Goal: Check status: Check status

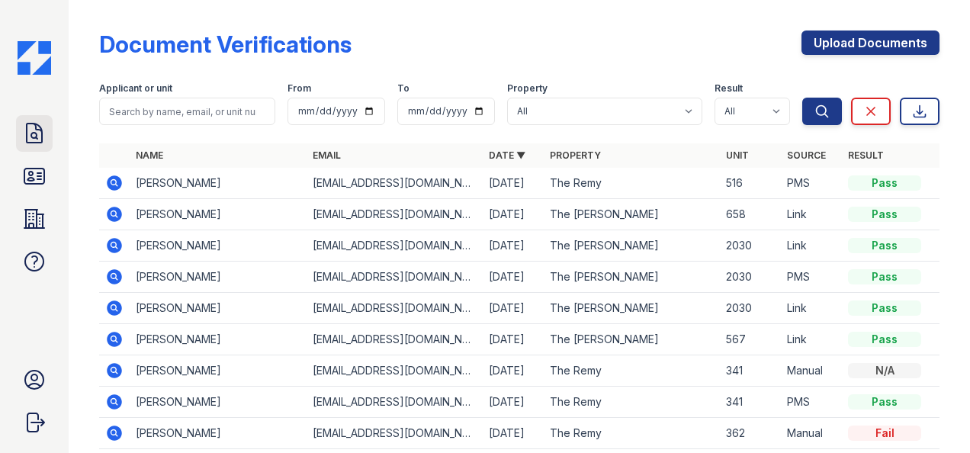
click at [25, 138] on icon at bounding box center [34, 133] width 24 height 24
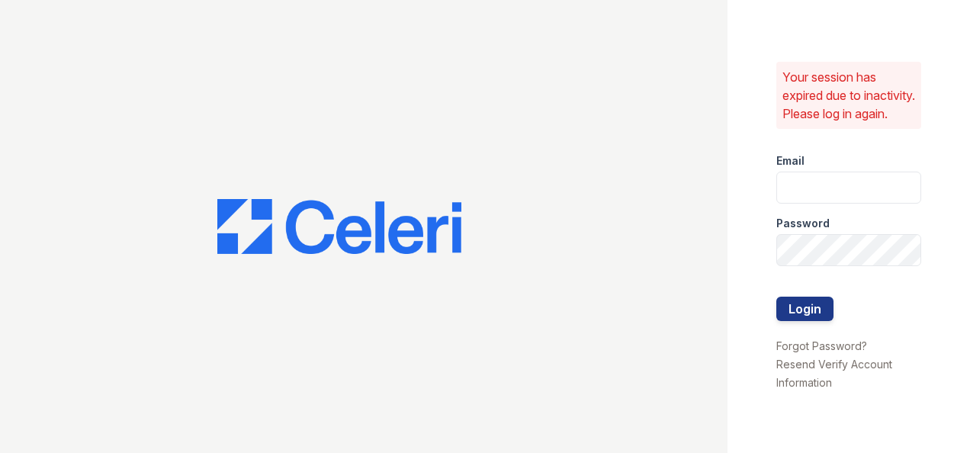
click at [127, 118] on div at bounding box center [363, 226] width 727 height 453
type input "ryenh@livebe.com"
click at [817, 321] on button "Login" at bounding box center [804, 309] width 57 height 24
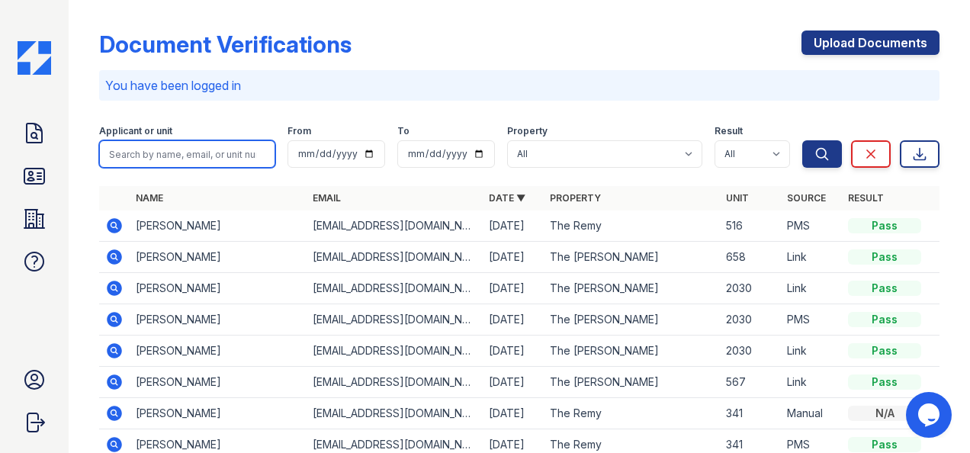
click at [155, 149] on input "search" at bounding box center [187, 153] width 176 height 27
type input "Estephany"
click at [802, 140] on button "Search" at bounding box center [822, 153] width 40 height 27
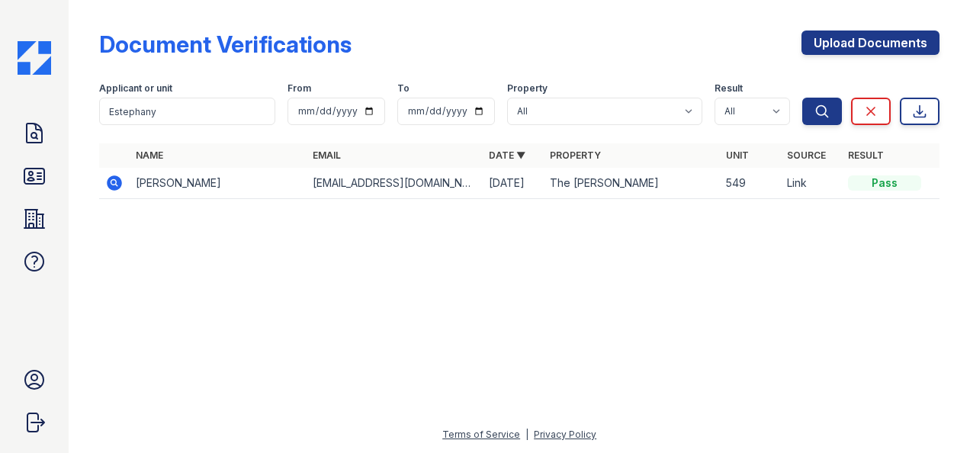
click at [107, 186] on icon at bounding box center [114, 183] width 18 height 18
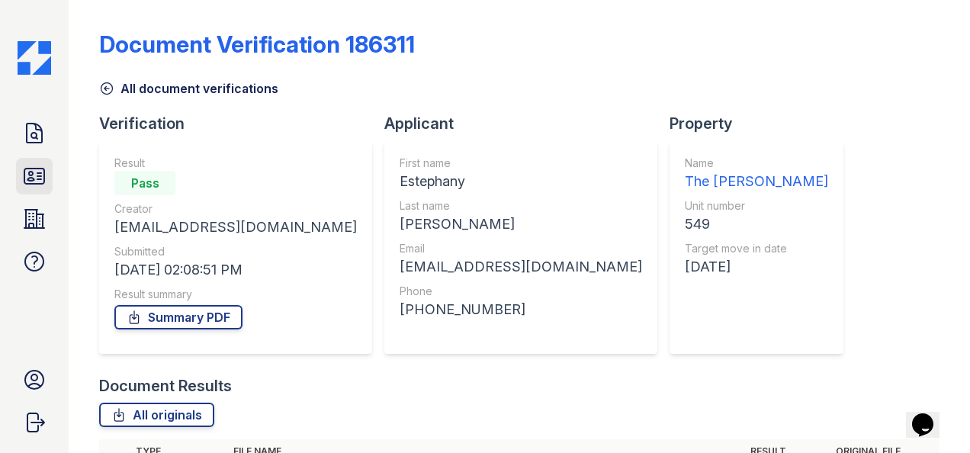
click at [42, 167] on icon at bounding box center [34, 176] width 24 height 24
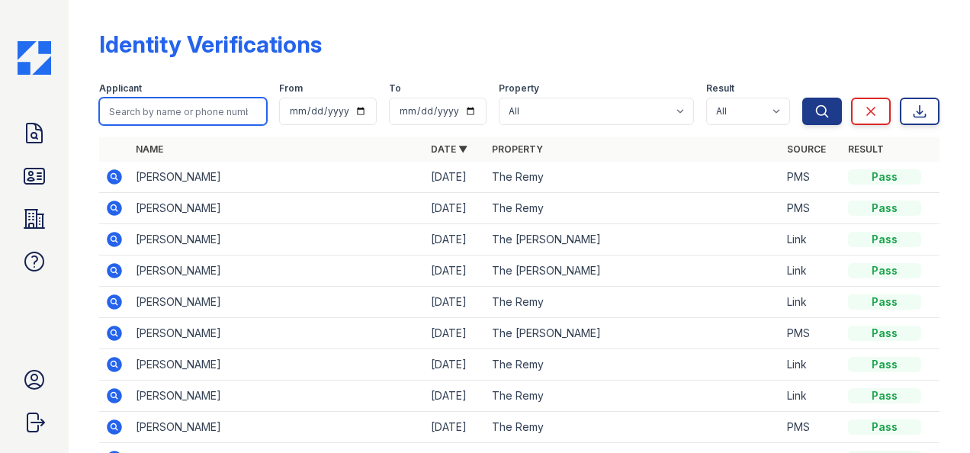
click at [207, 105] on input "search" at bounding box center [183, 111] width 168 height 27
type input "Estephany"
click at [802, 98] on button "Search" at bounding box center [822, 111] width 40 height 27
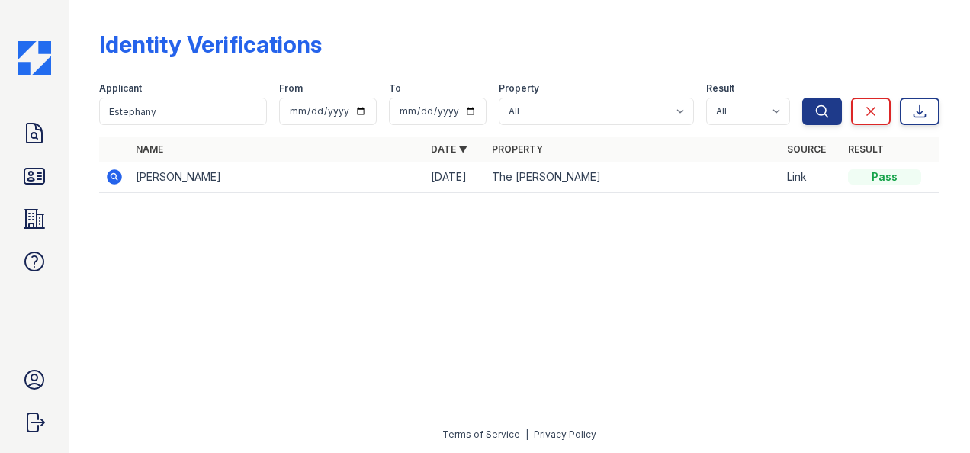
click at [109, 181] on icon at bounding box center [114, 176] width 15 height 15
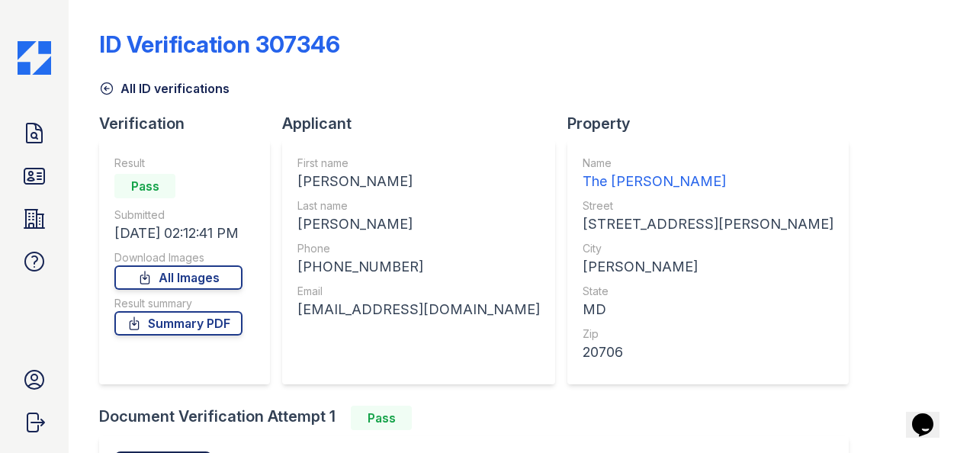
scroll to position [209, 0]
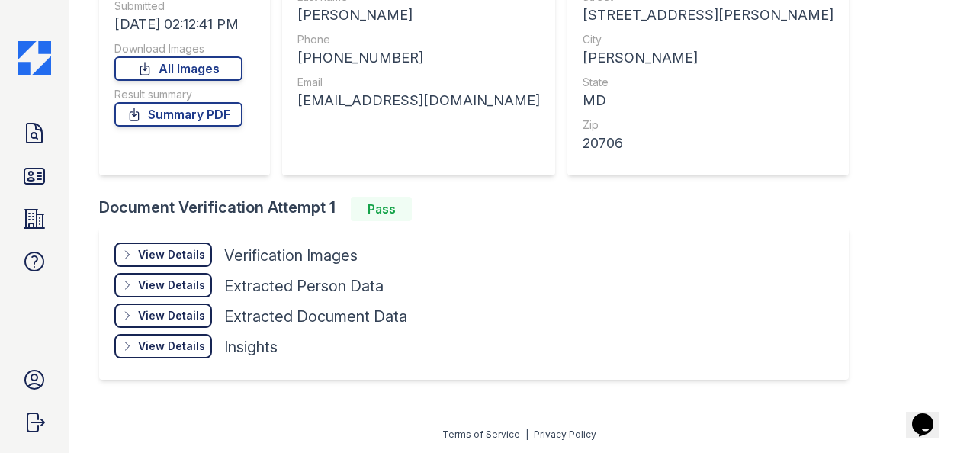
click at [188, 258] on div "View Details" at bounding box center [171, 254] width 67 height 15
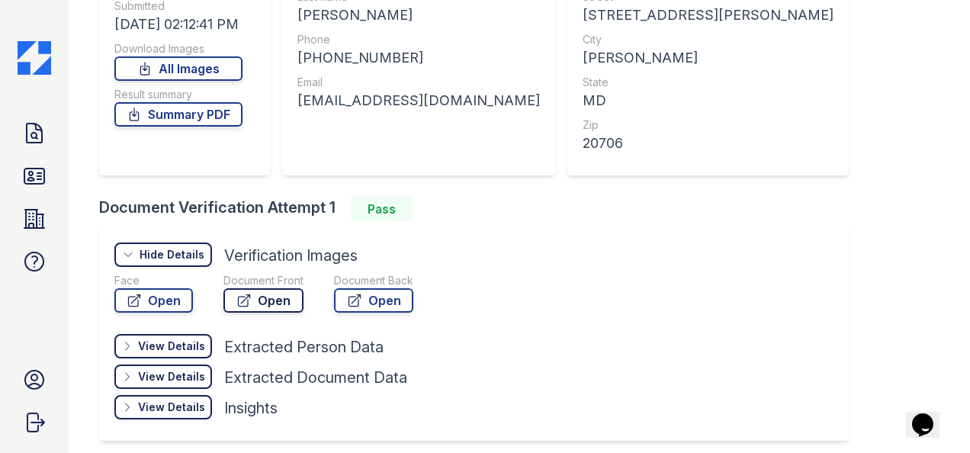
click at [265, 299] on link "Open" at bounding box center [263, 300] width 80 height 24
